Goal: Navigation & Orientation: Find specific page/section

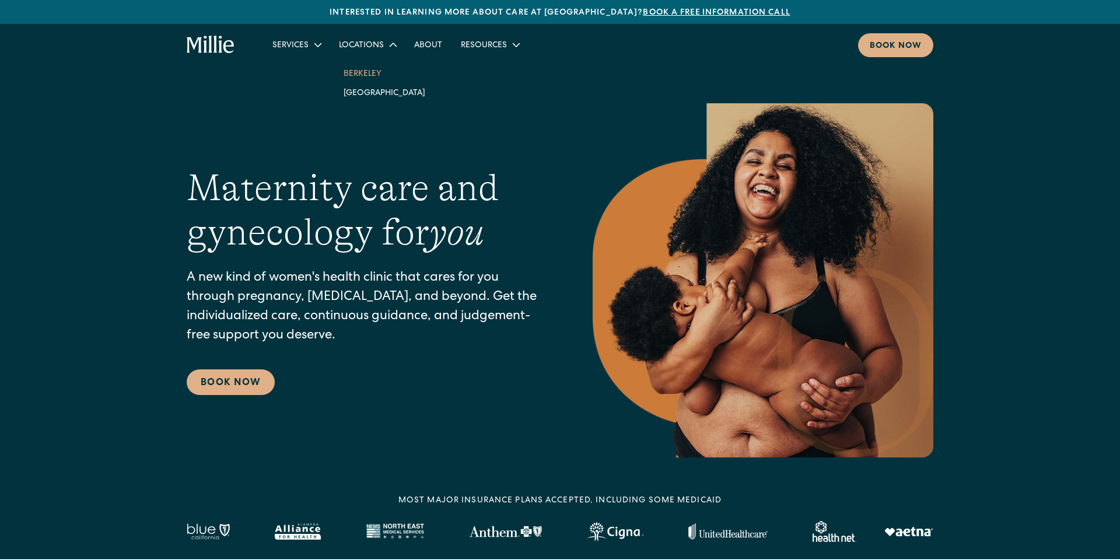
click at [359, 78] on link "Berkeley" at bounding box center [384, 73] width 100 height 19
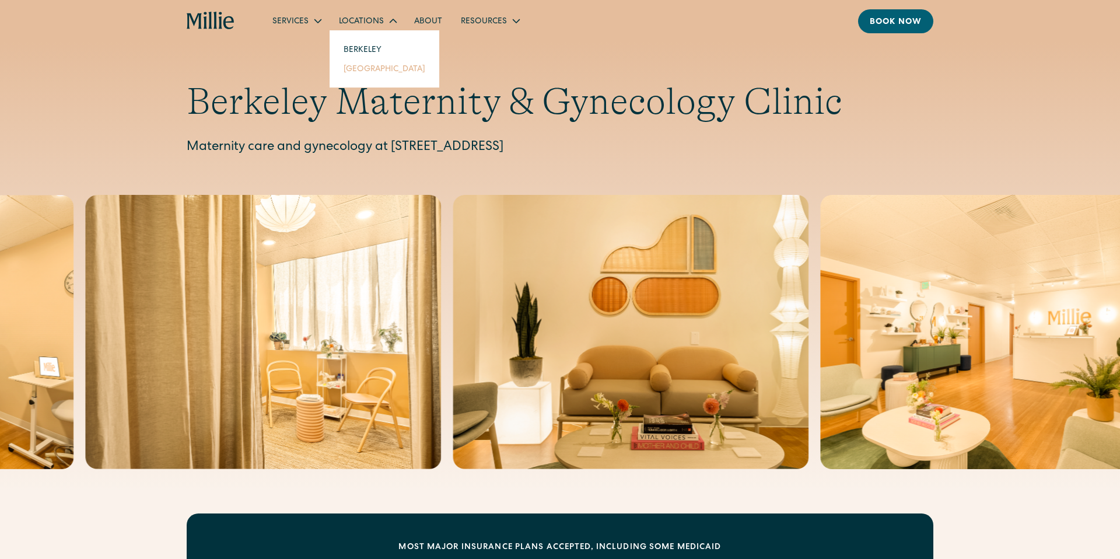
click at [370, 70] on link "[GEOGRAPHIC_DATA]" at bounding box center [384, 68] width 100 height 19
